Goal: Task Accomplishment & Management: Manage account settings

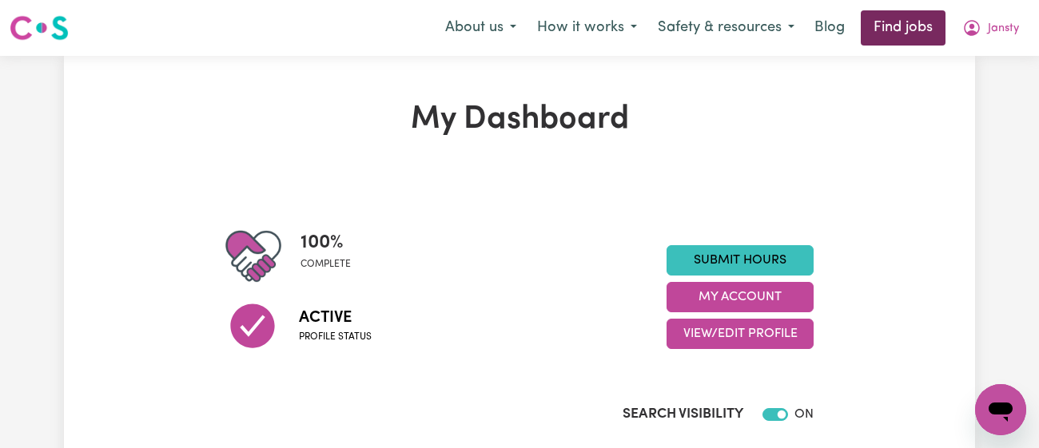
click at [892, 26] on link "Find jobs" at bounding box center [902, 27] width 85 height 35
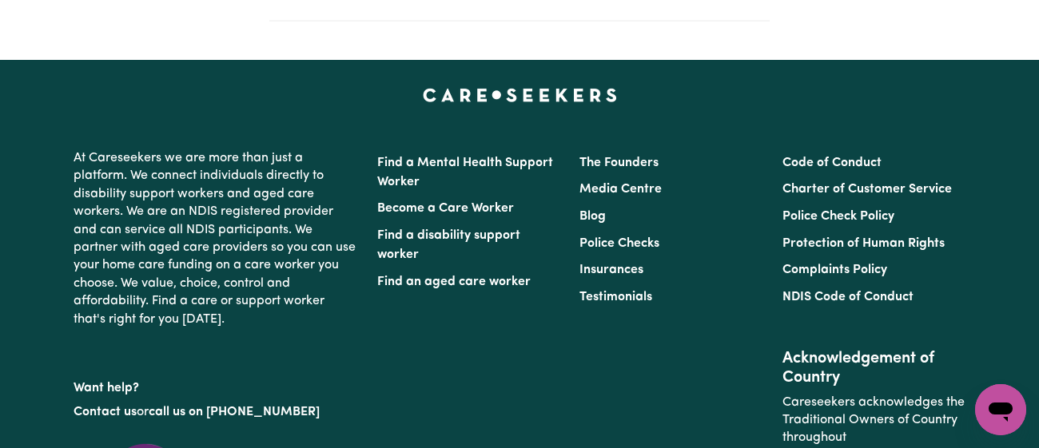
scroll to position [632, 0]
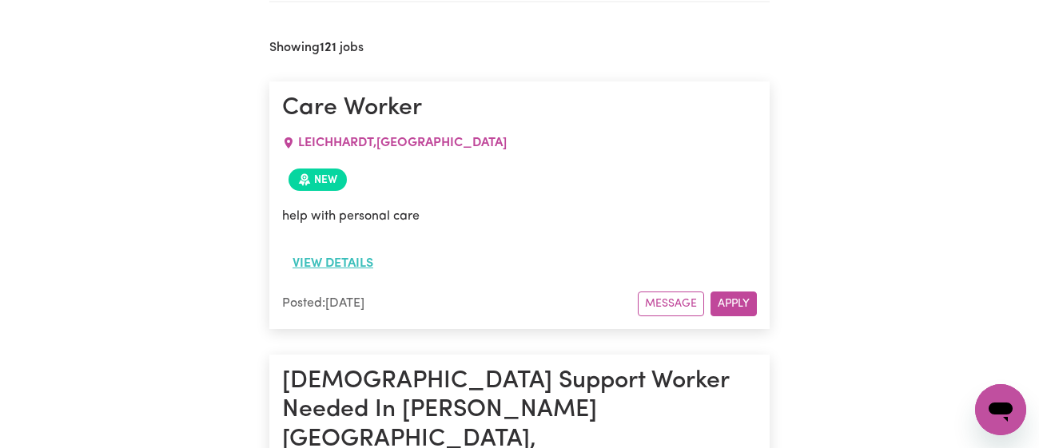
click at [352, 255] on button "View details" at bounding box center [332, 263] width 101 height 30
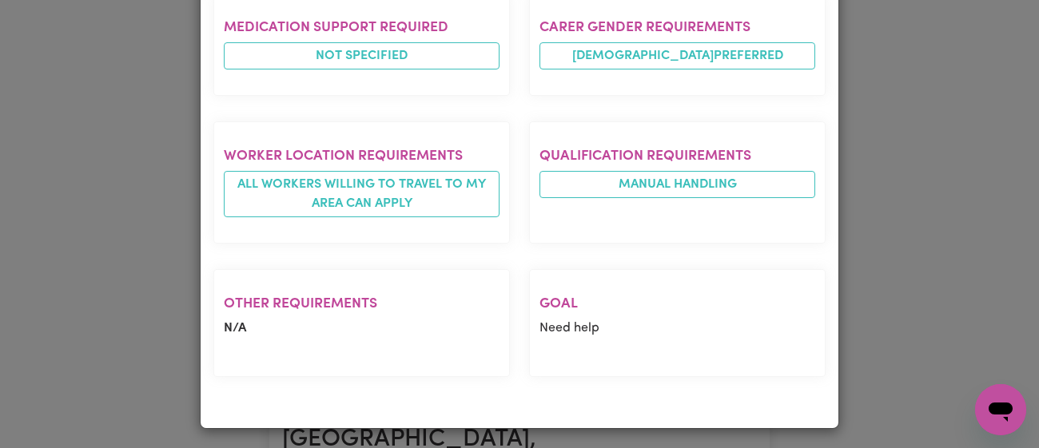
scroll to position [0, 0]
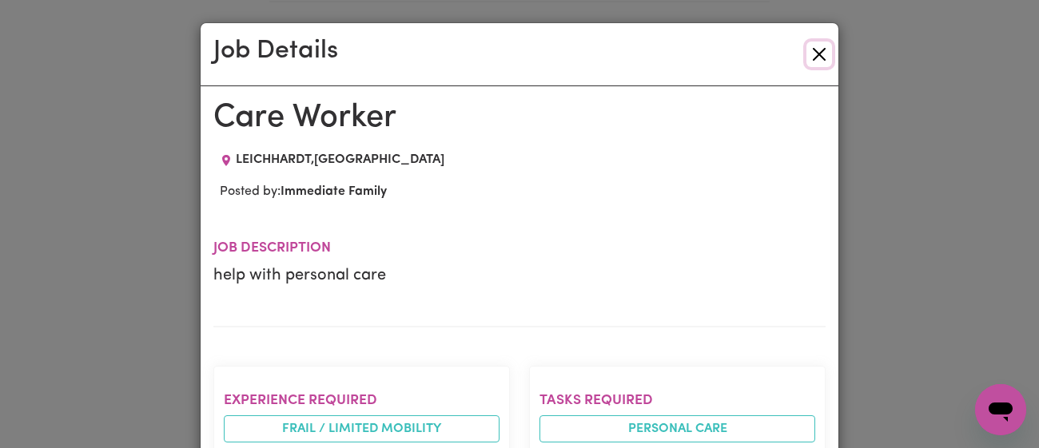
click at [821, 46] on button "Close" at bounding box center [819, 55] width 26 height 26
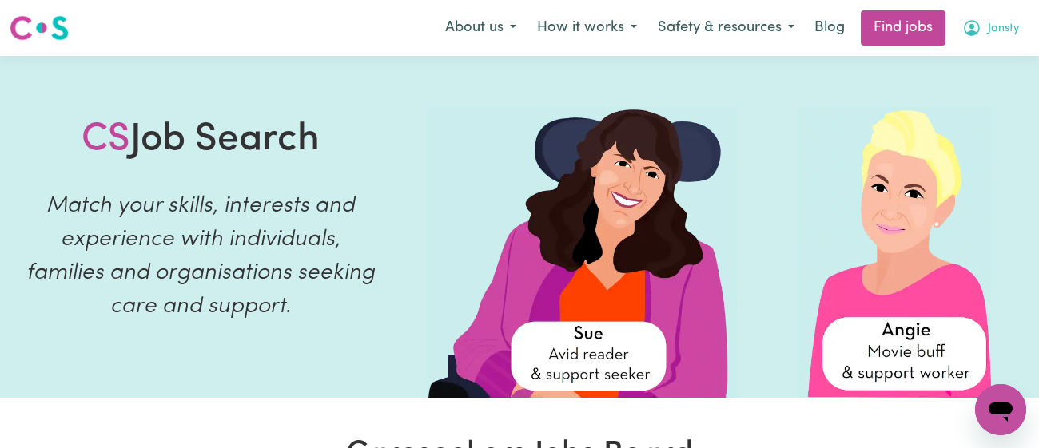
click at [1001, 23] on span "Jansty" at bounding box center [1002, 29] width 31 height 18
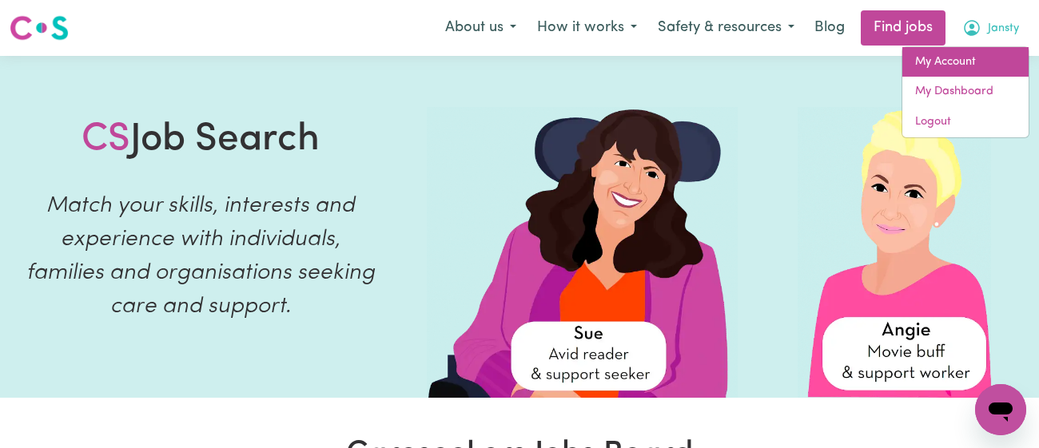
click at [974, 58] on link "My Account" at bounding box center [965, 62] width 126 height 30
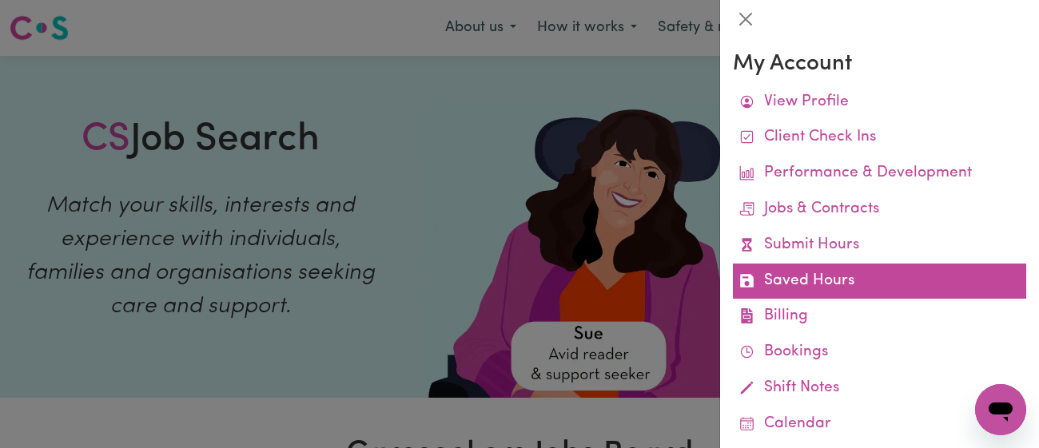
click at [861, 279] on link "Saved Hours" at bounding box center [879, 282] width 293 height 36
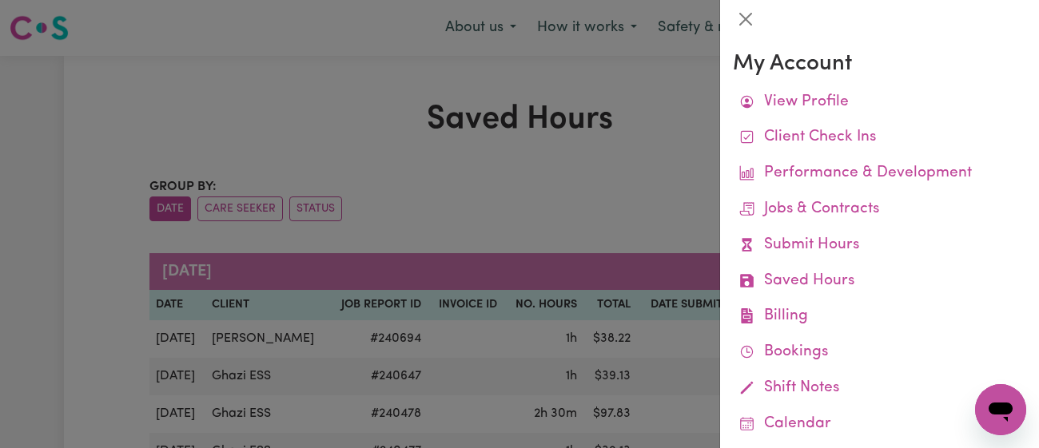
click at [562, 117] on div at bounding box center [519, 224] width 1039 height 448
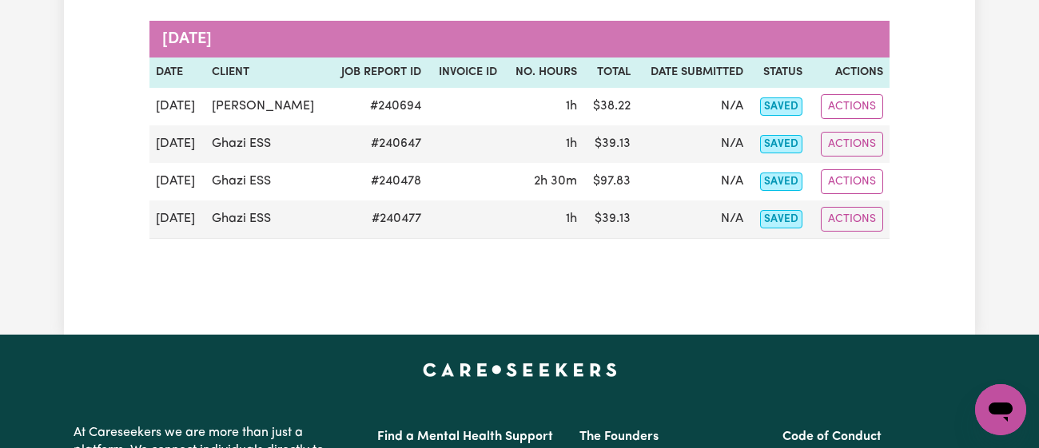
scroll to position [231, 0]
